Goal: Navigation & Orientation: Find specific page/section

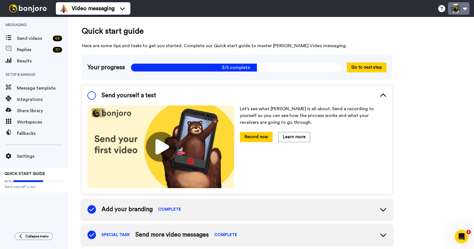
click at [464, 8] on button at bounding box center [458, 8] width 21 height 12
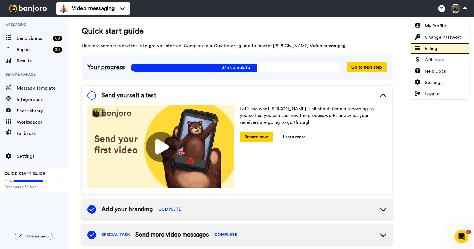
click at [435, 47] on span "Billing" at bounding box center [431, 48] width 12 height 7
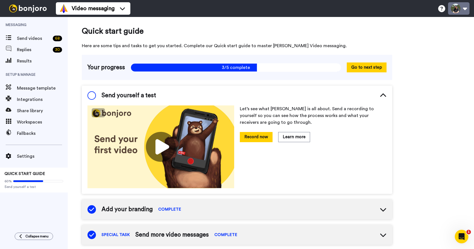
click at [465, 8] on button at bounding box center [458, 8] width 21 height 12
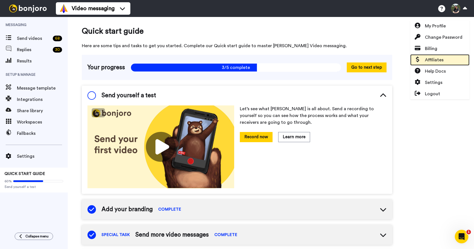
click at [440, 60] on span "Affiliates" at bounding box center [434, 59] width 19 height 7
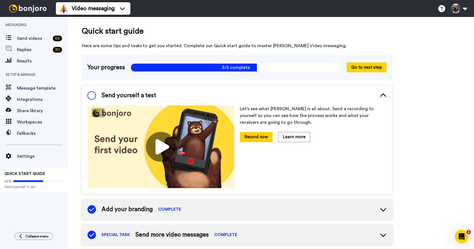
click at [24, 6] on img at bounding box center [28, 9] width 42 height 8
